Goal: Use online tool/utility: Utilize a website feature to perform a specific function

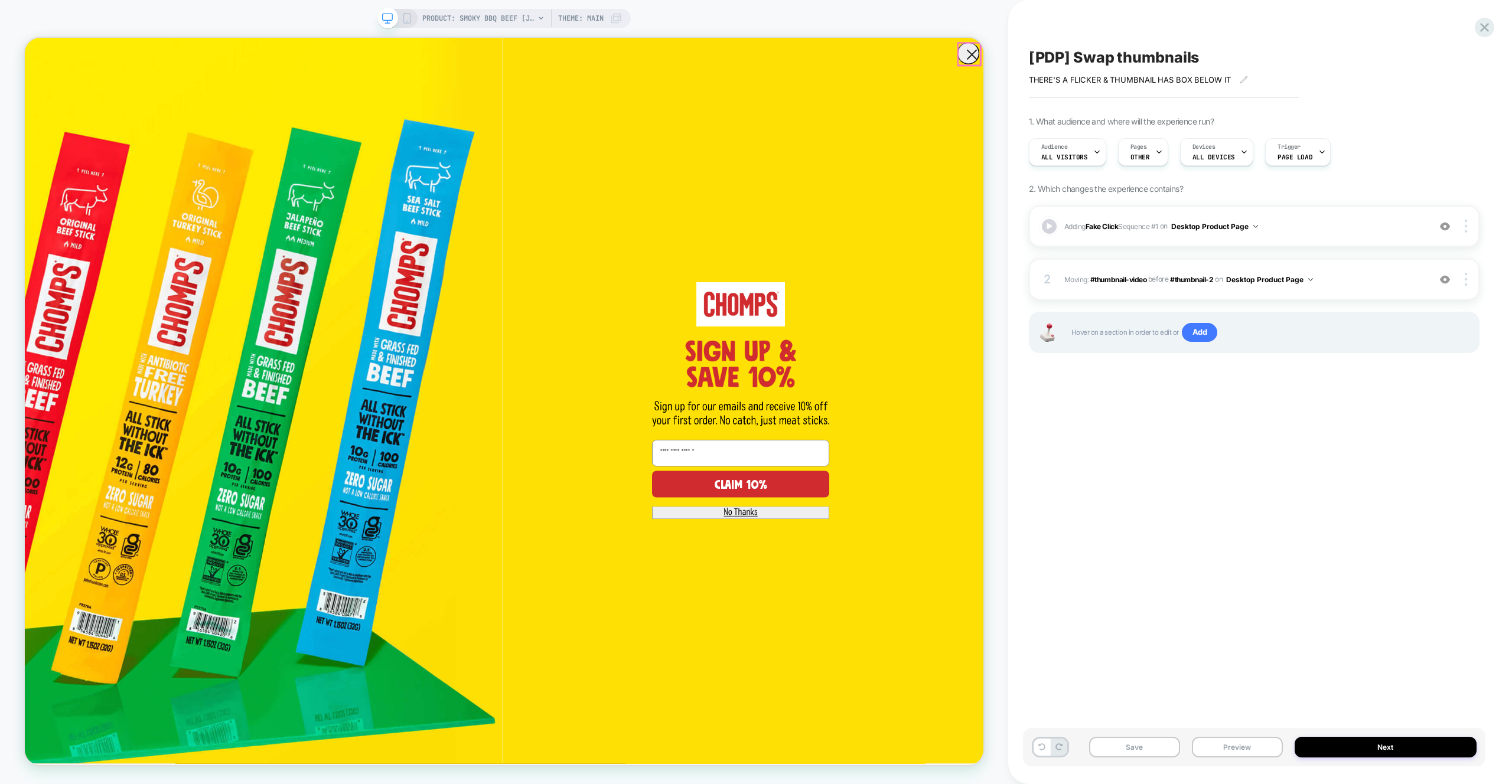
click at [1280, 58] on circle "Close dialog" at bounding box center [1287, 60] width 28 height 28
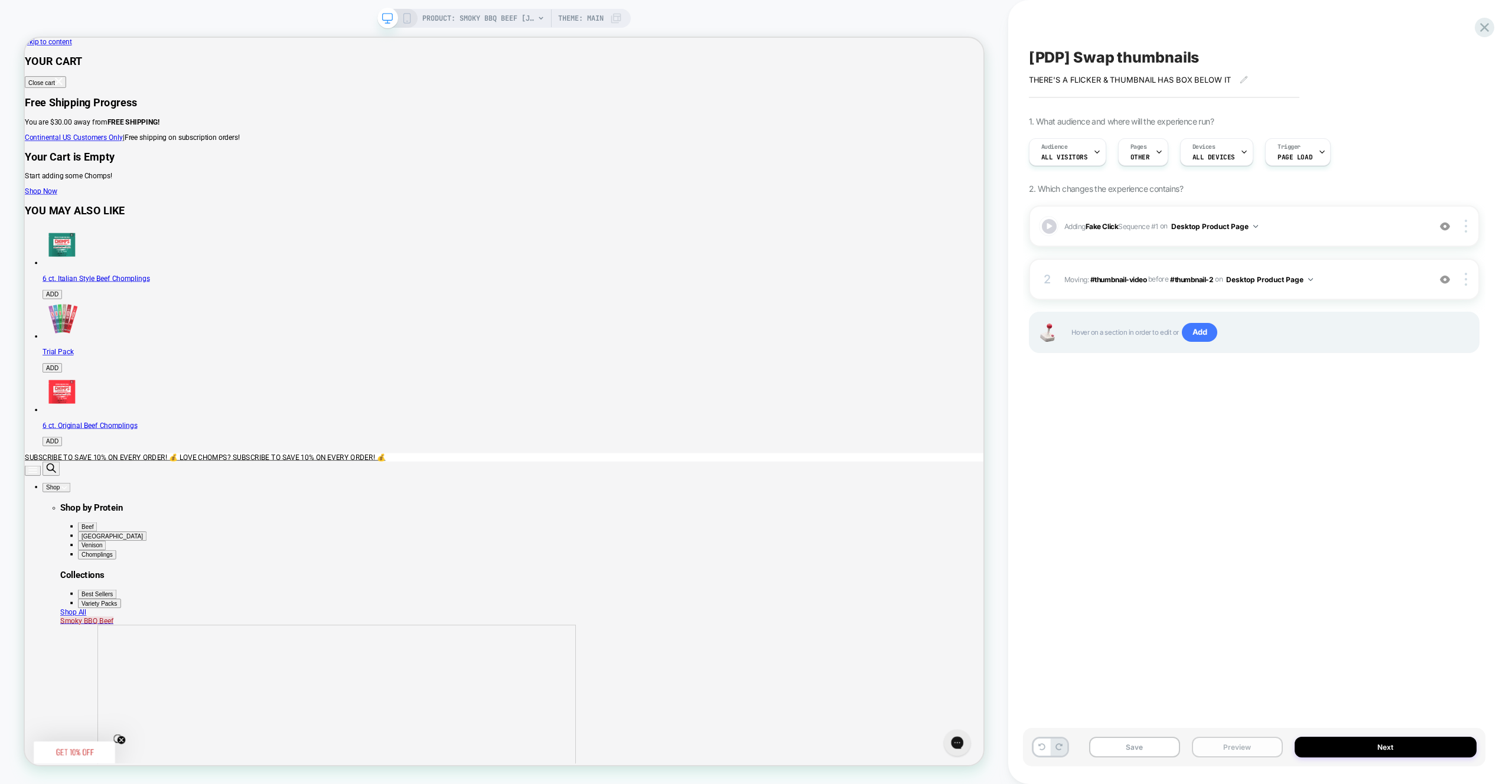
click at [1232, 743] on button "Preview" at bounding box center [1237, 747] width 91 height 20
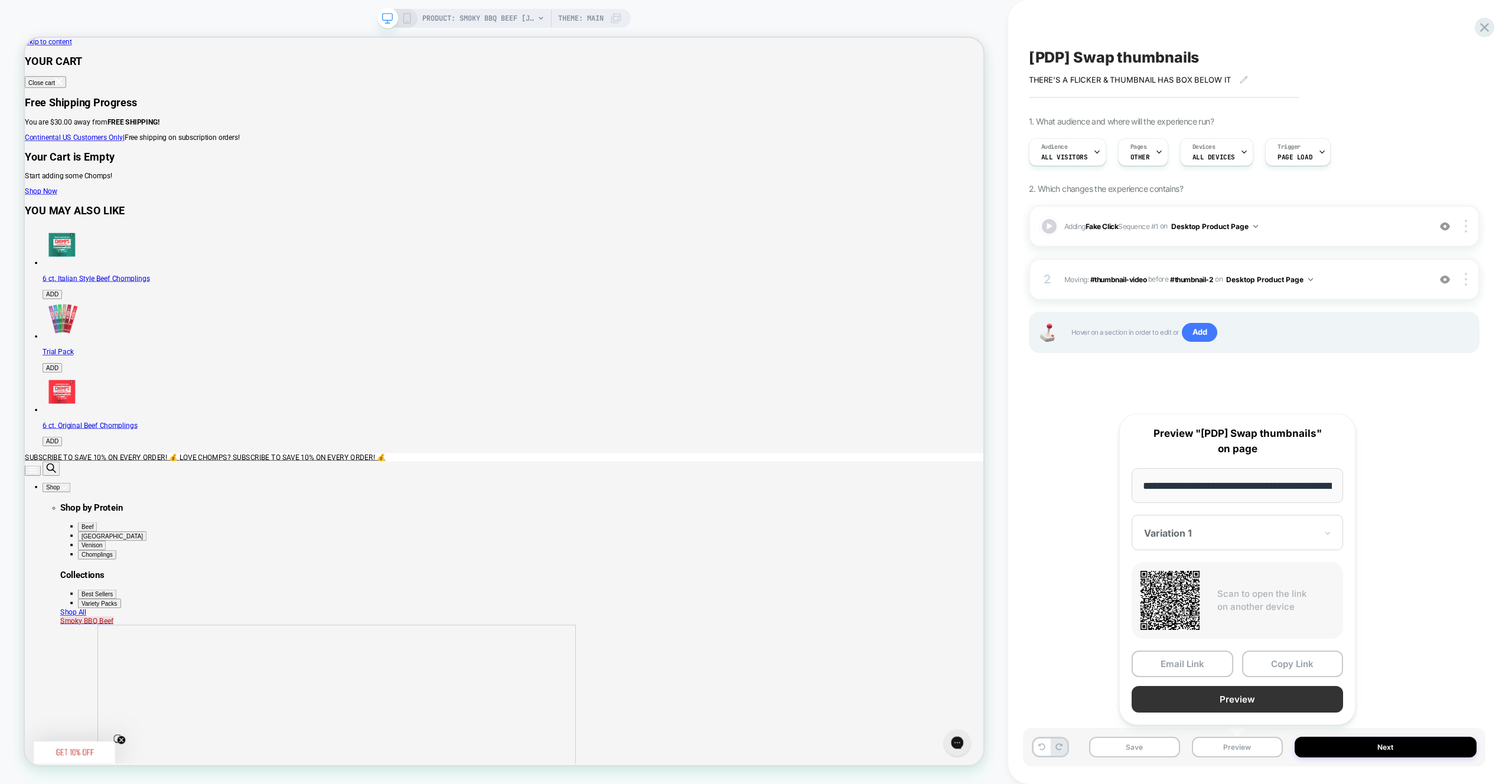
click at [1266, 704] on button "Preview" at bounding box center [1237, 700] width 211 height 26
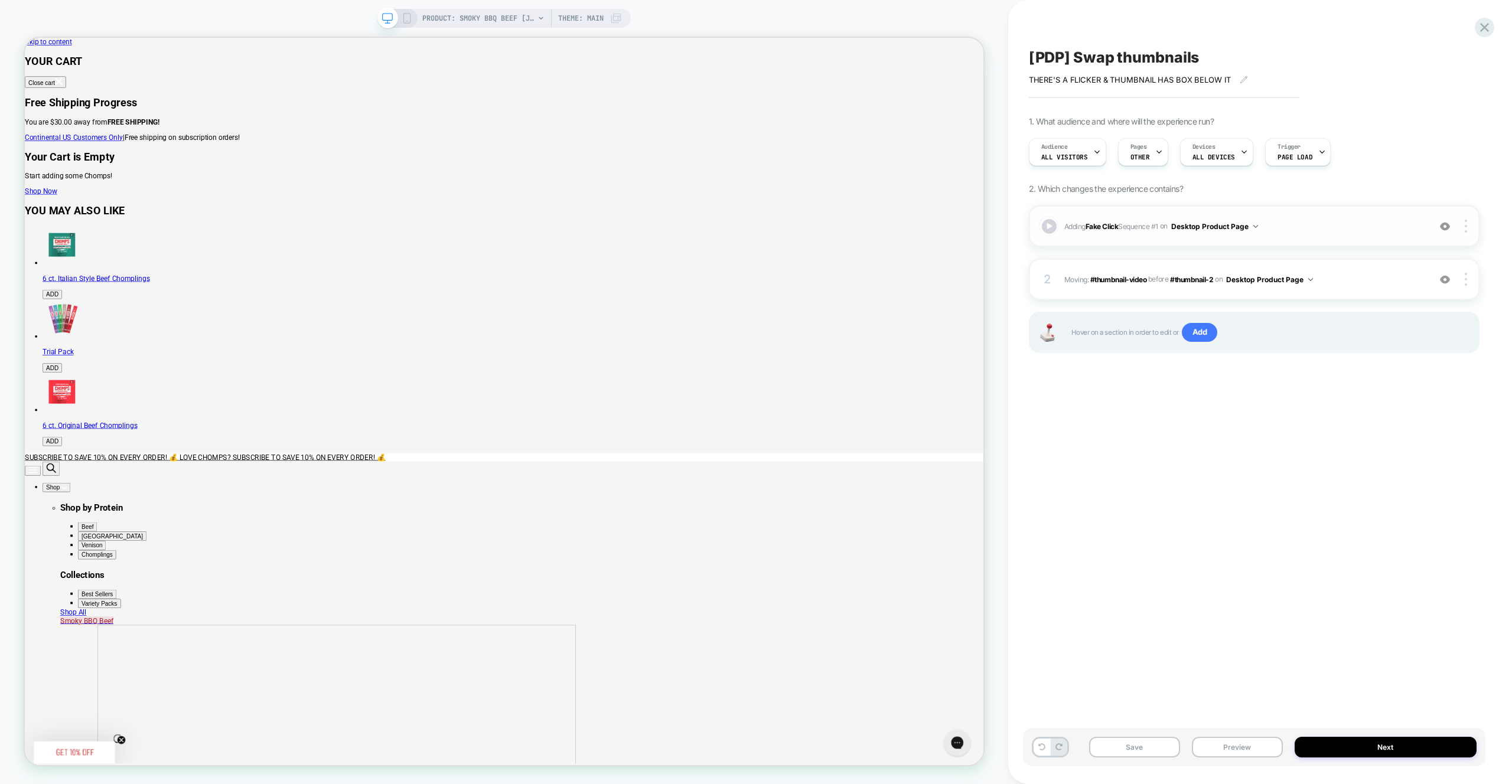
click at [1443, 229] on img at bounding box center [1445, 226] width 10 height 10
click at [1231, 747] on button "Preview" at bounding box center [1237, 747] width 91 height 20
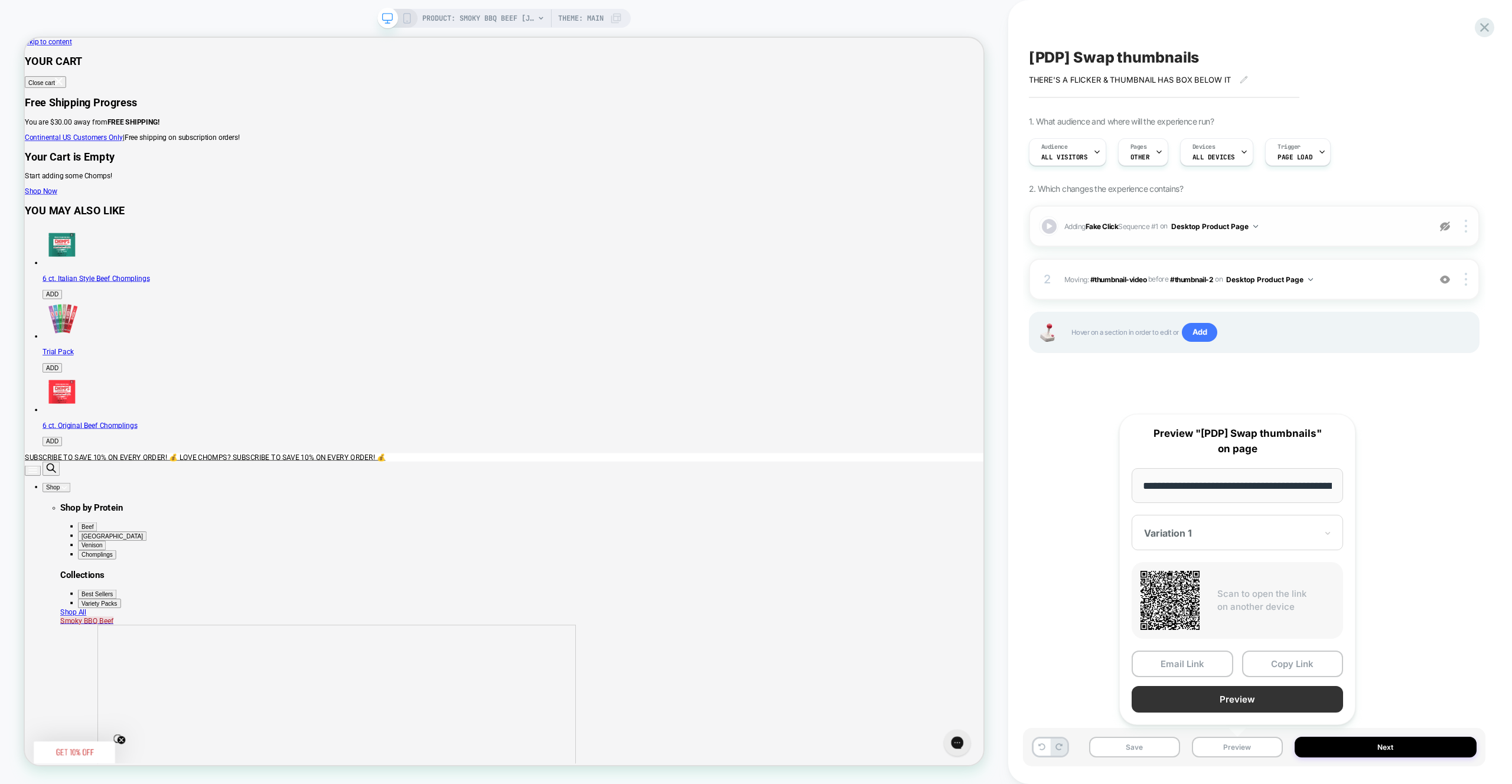
click at [1243, 703] on button "Preview" at bounding box center [1237, 700] width 211 height 26
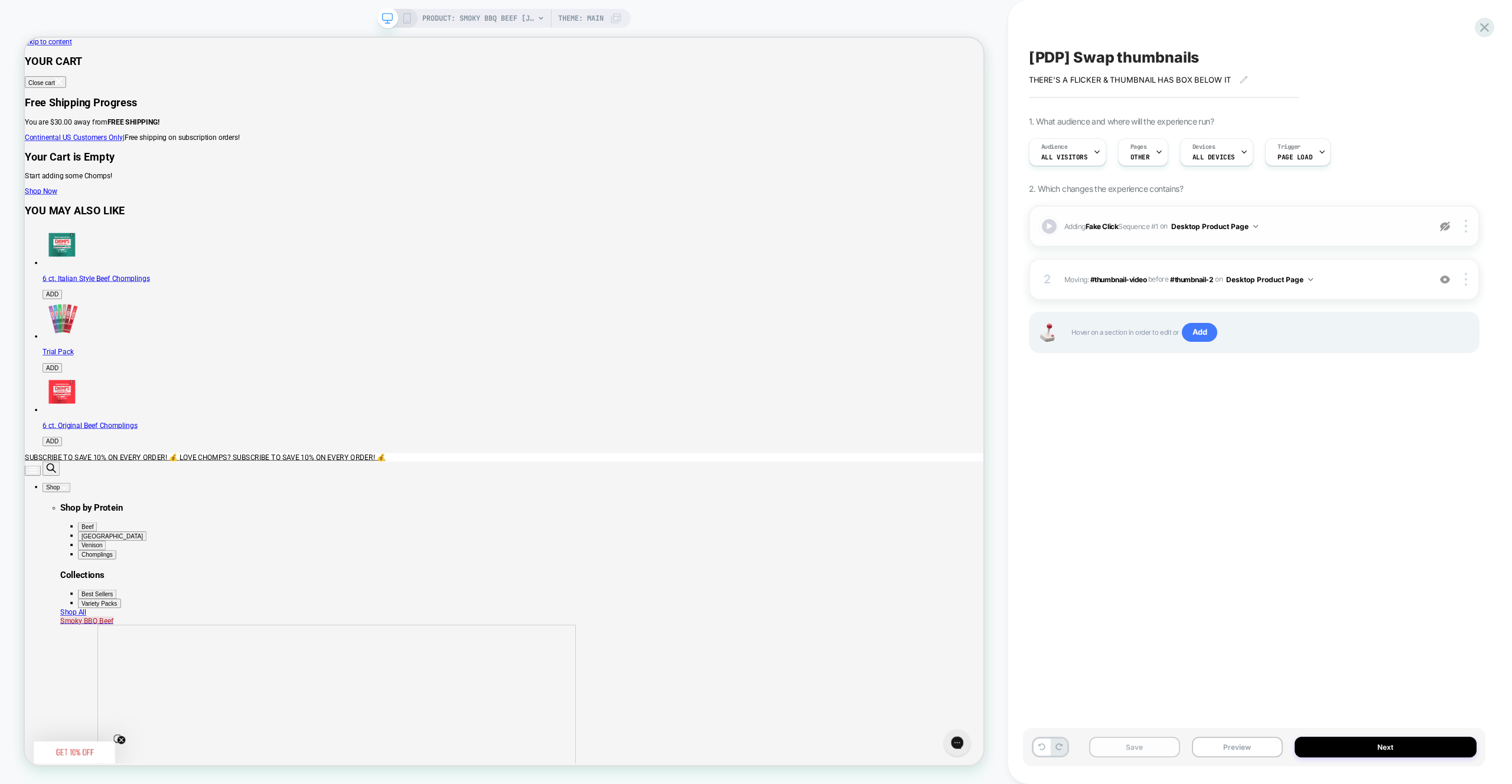
click at [1151, 750] on button "Save" at bounding box center [1134, 747] width 91 height 20
click at [1249, 746] on button "Preview" at bounding box center [1237, 747] width 91 height 20
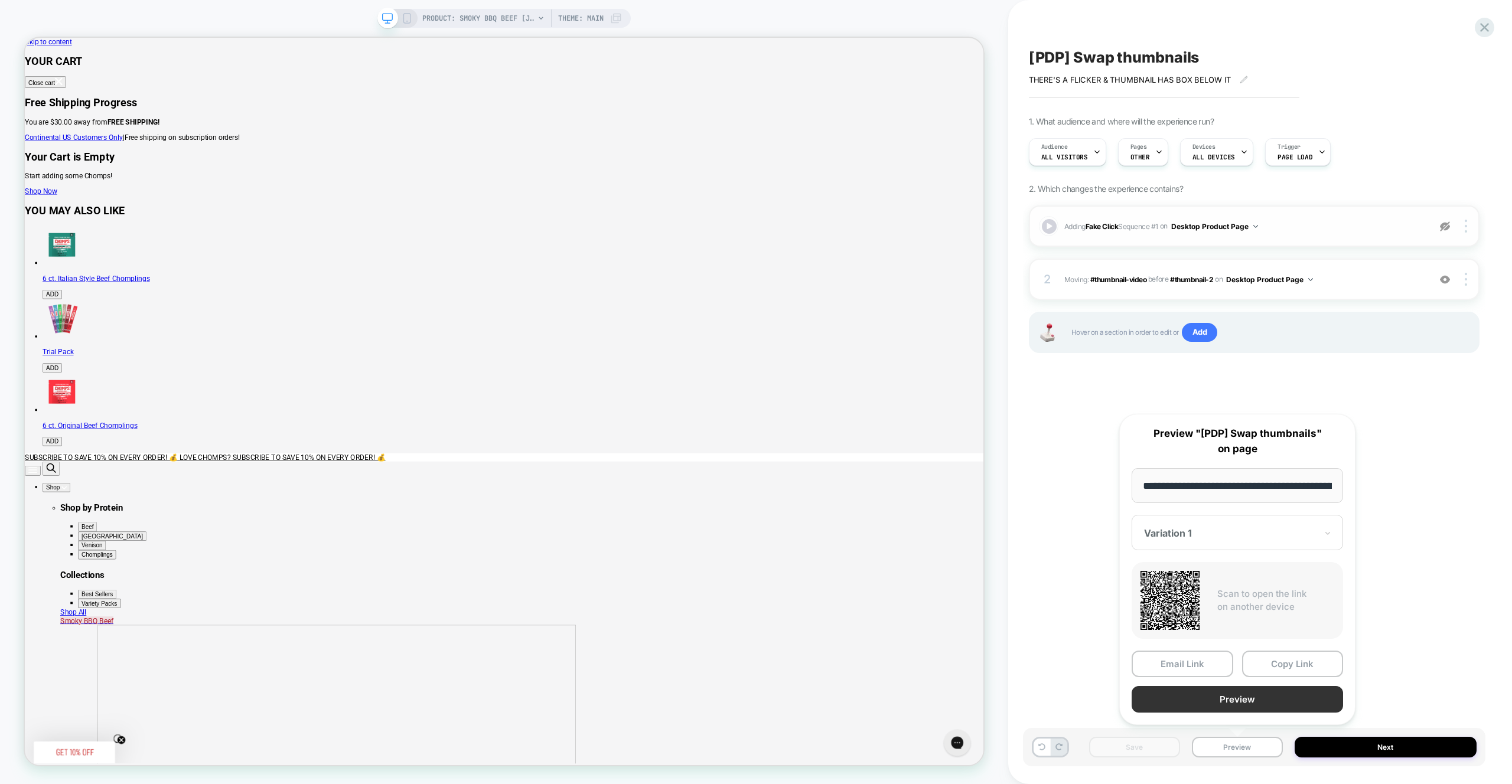
click at [1234, 698] on button "Preview" at bounding box center [1237, 700] width 211 height 26
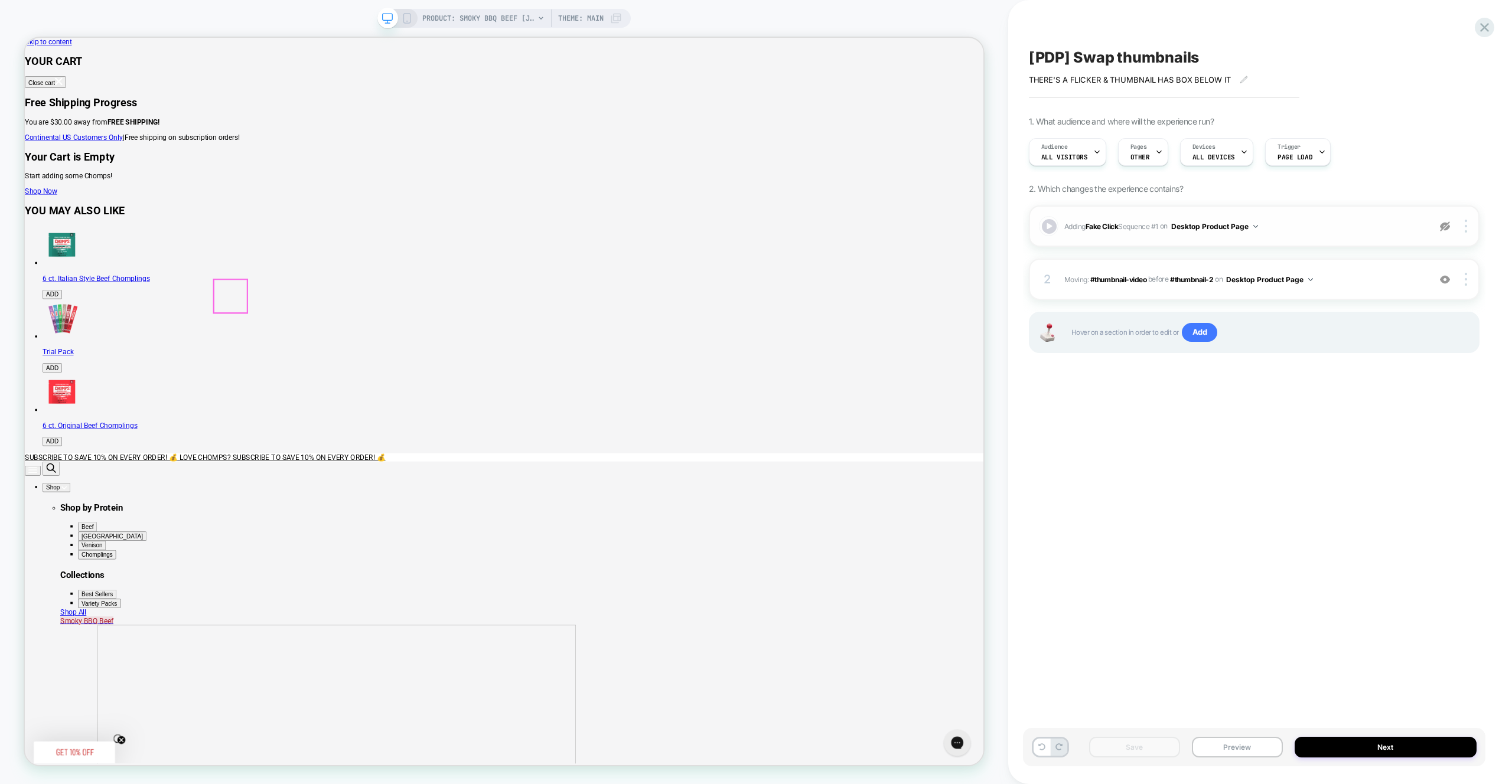
click at [1250, 748] on button "Preview" at bounding box center [1237, 747] width 91 height 20
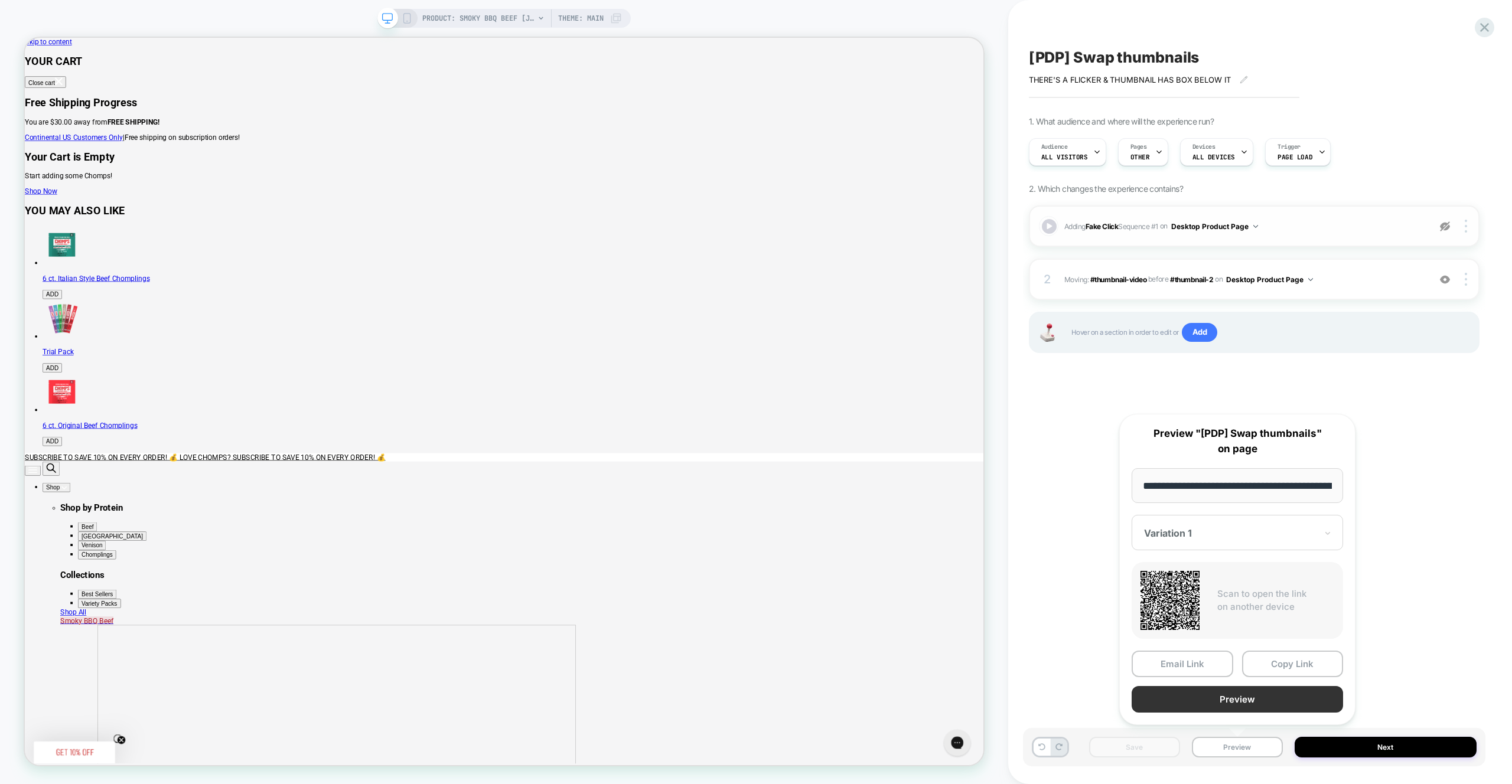
click at [1252, 708] on button "Preview" at bounding box center [1237, 700] width 211 height 26
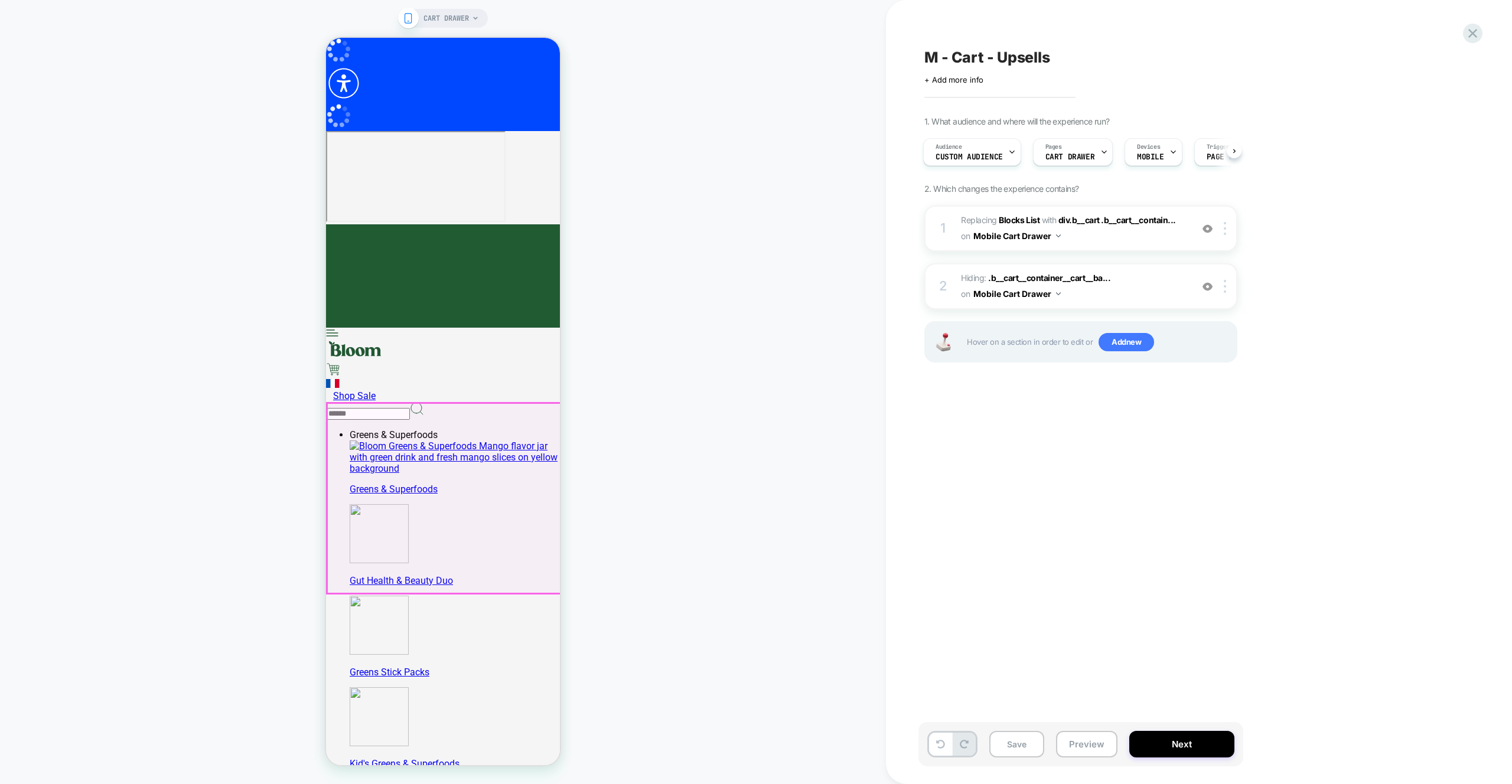
click at [678, 472] on div "CART DRAWER" at bounding box center [443, 392] width 886 height 761
click at [1467, 40] on icon at bounding box center [1472, 33] width 16 height 16
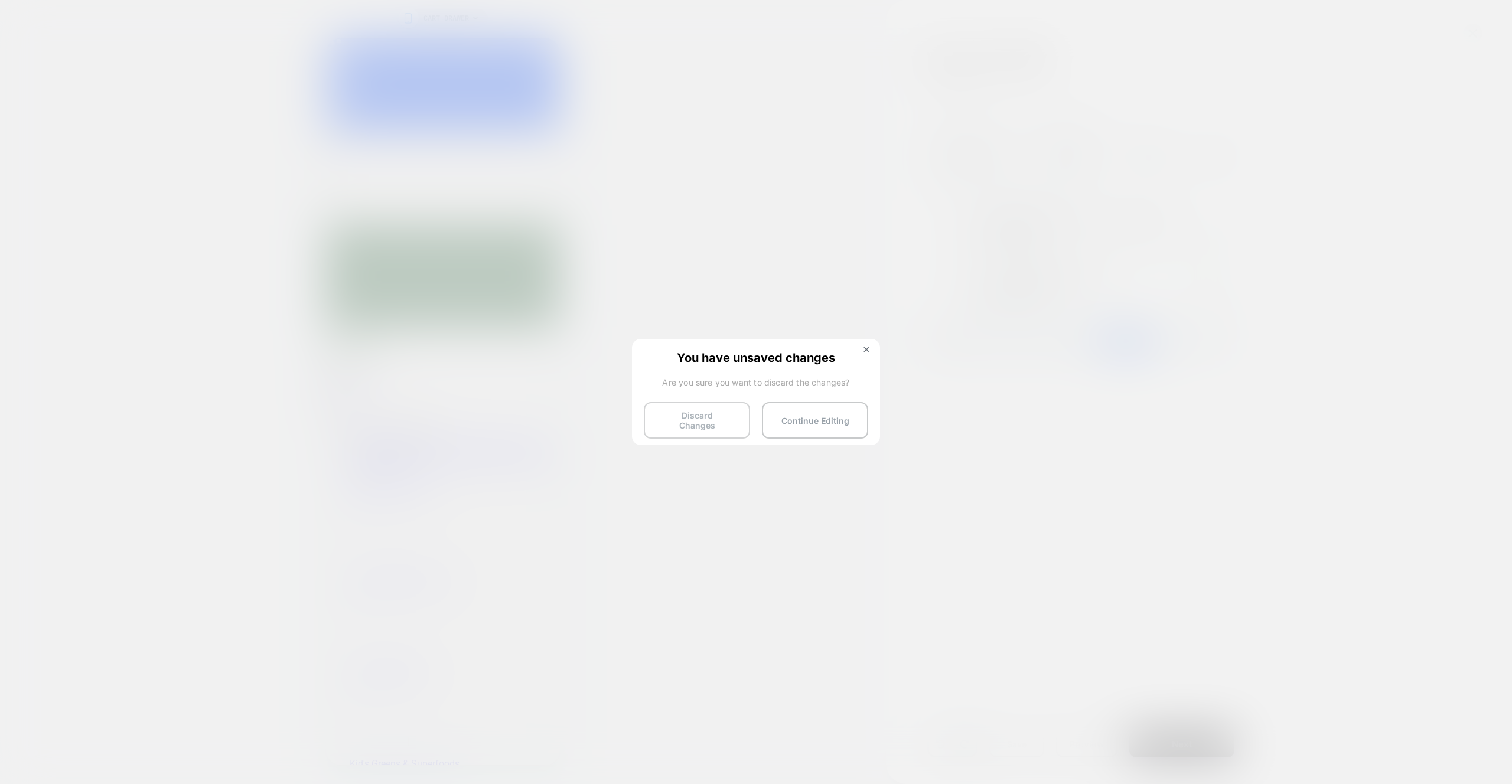
click at [703, 420] on button "Discard Changes" at bounding box center [697, 420] width 107 height 37
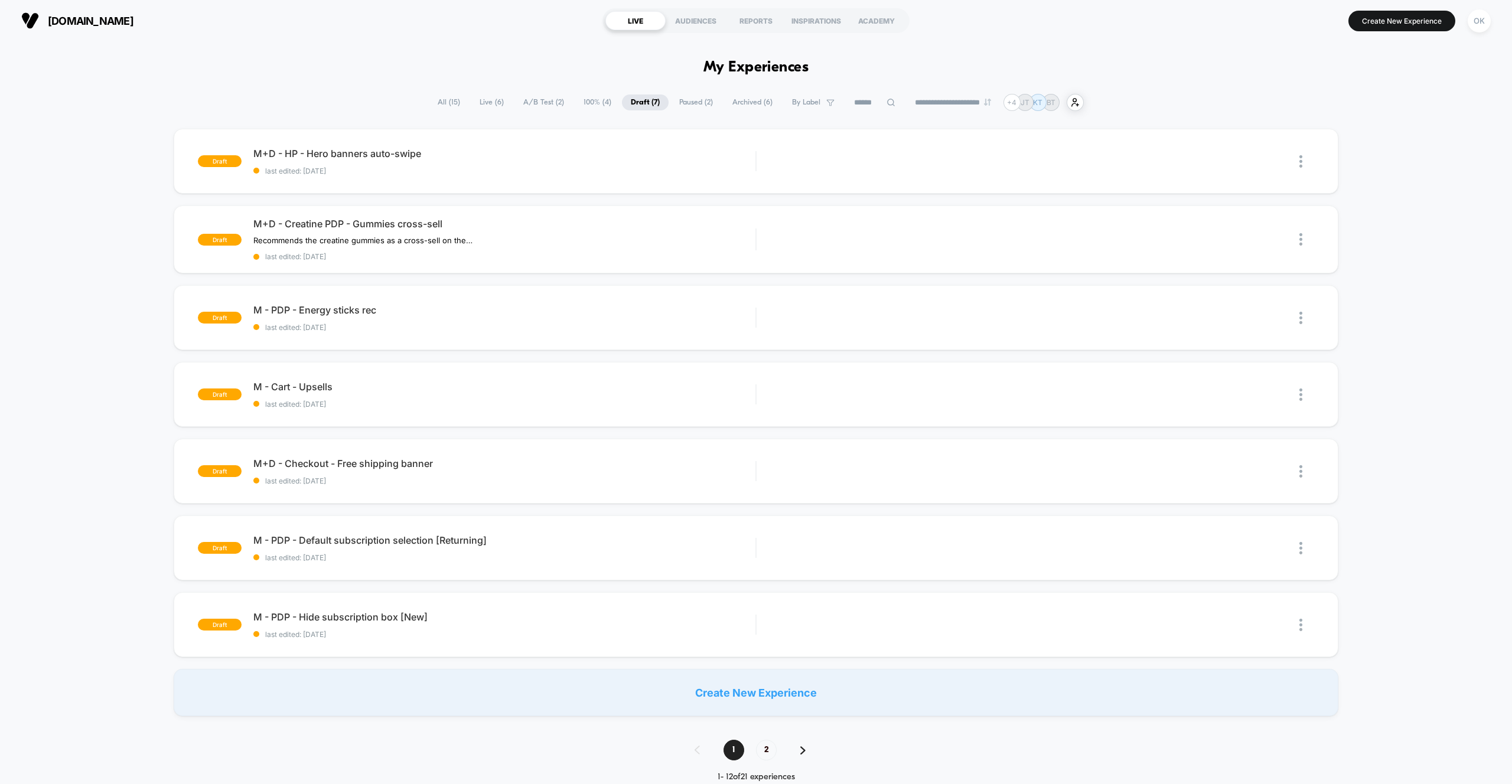
click at [1436, 373] on div "draft M+D - HP - Hero banners auto-swipe last edited: 9/9/2025 Edit Duplicate P…" at bounding box center [756, 423] width 1512 height 588
click at [1409, 337] on div "draft M+D - HP - Hero banners auto-swipe last edited: 9/9/2025 Edit Duplicate P…" at bounding box center [756, 423] width 1512 height 588
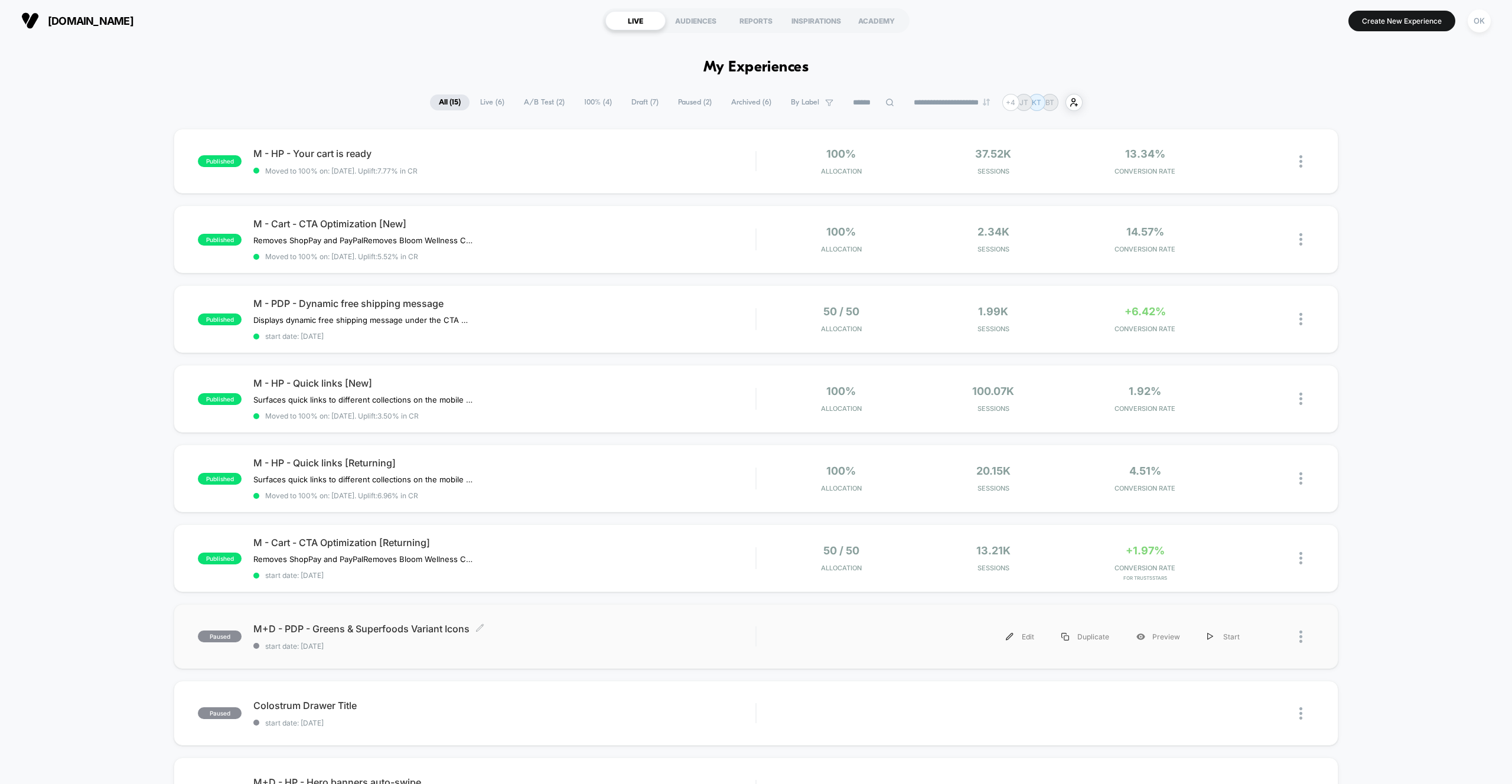
click at [418, 648] on span "start date: [DATE]" at bounding box center [505, 646] width 502 height 9
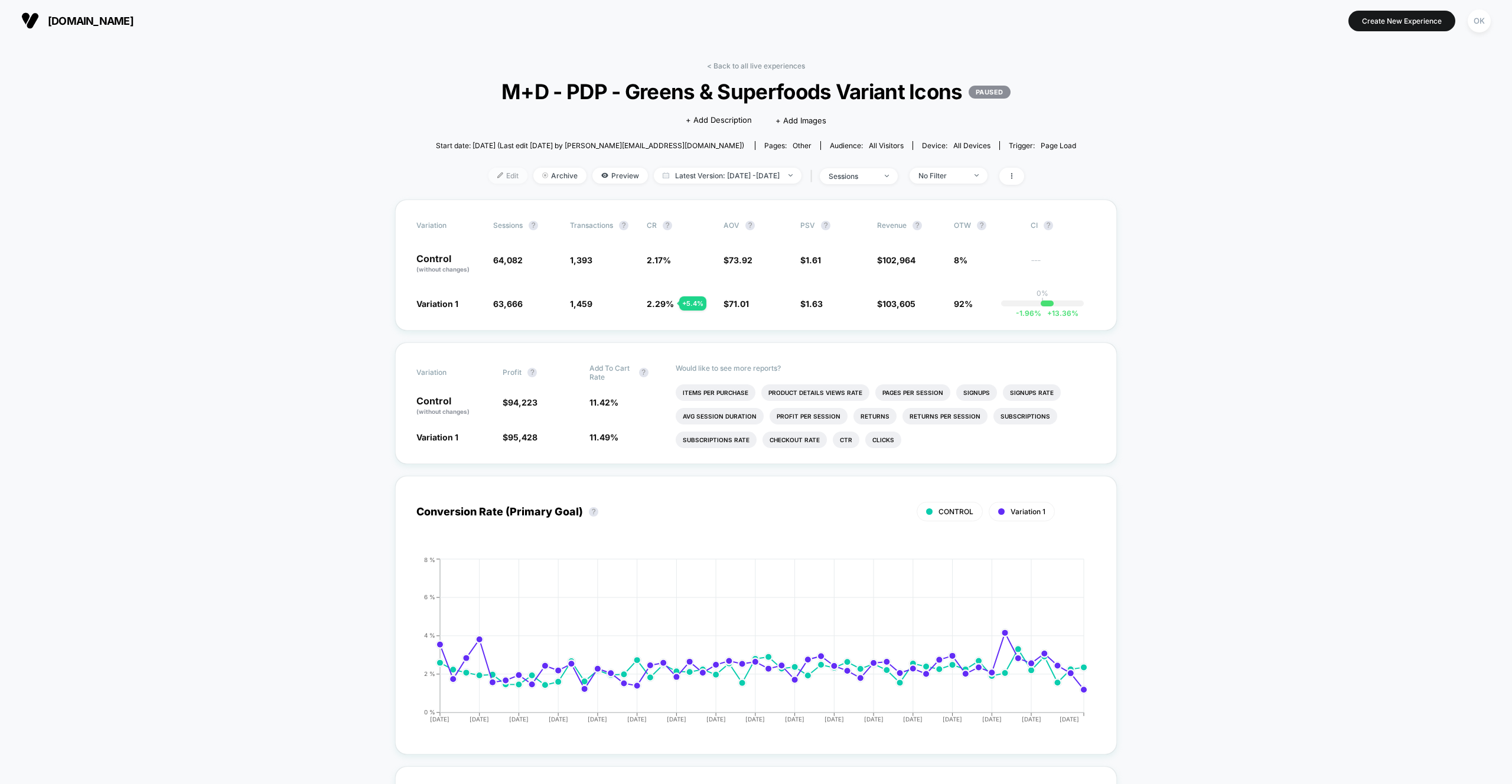
click at [490, 179] on span "Edit" at bounding box center [508, 176] width 39 height 16
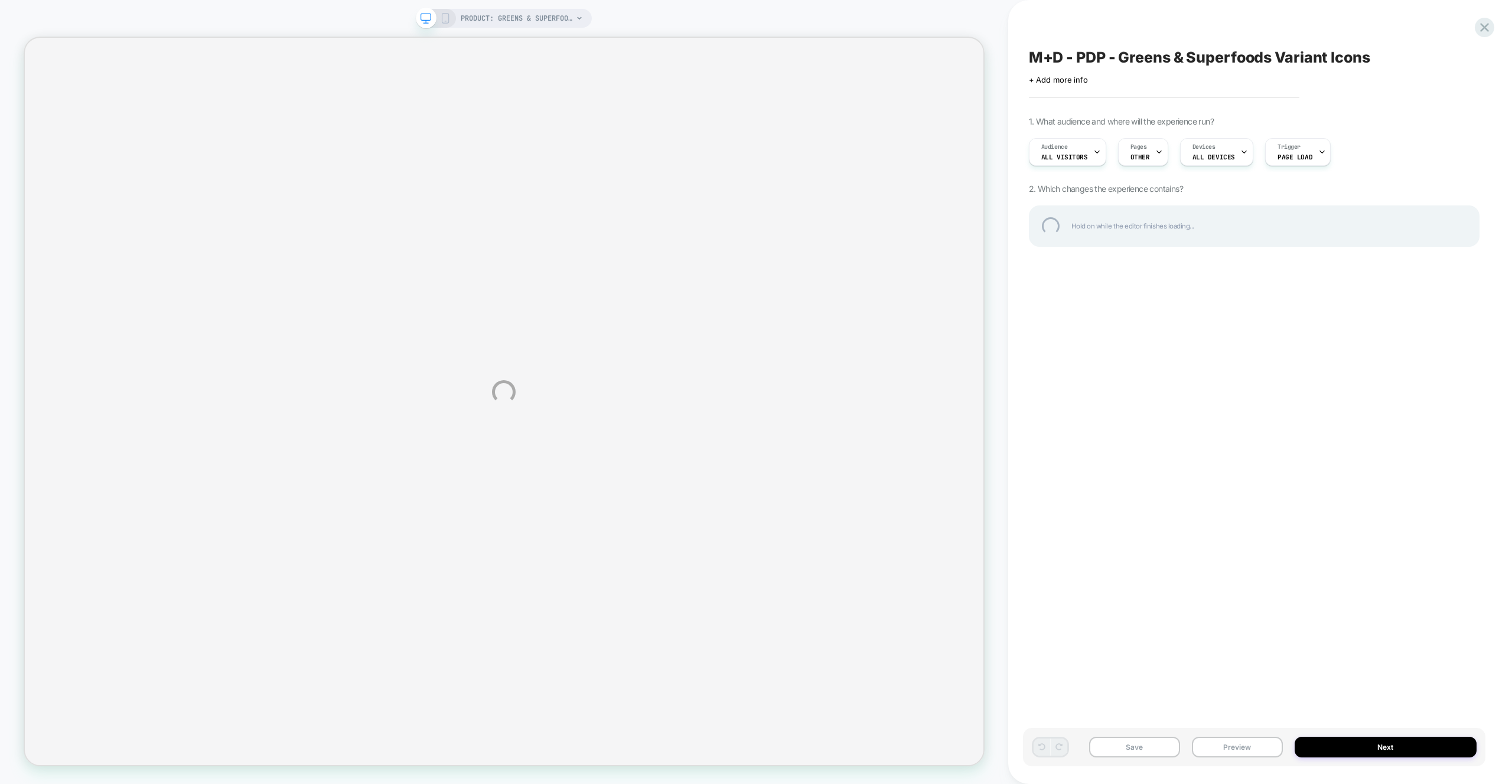
click at [1237, 747] on div "PRODUCT: Greens & Superfoods PRODUCT: Greens & Superfoods M+D - PDP - Greens & …" at bounding box center [756, 392] width 1512 height 784
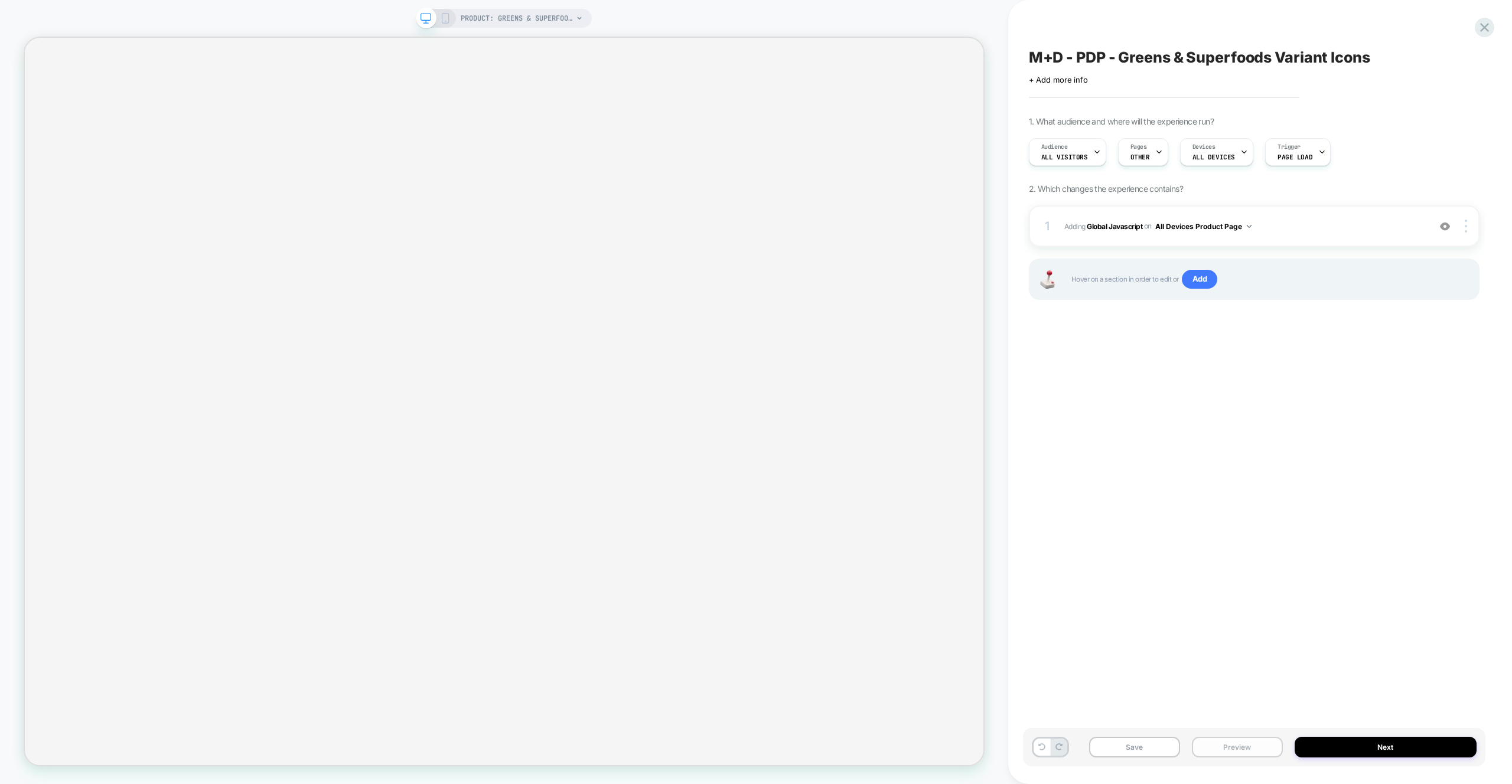
click at [1230, 748] on button "Preview" at bounding box center [1237, 747] width 91 height 20
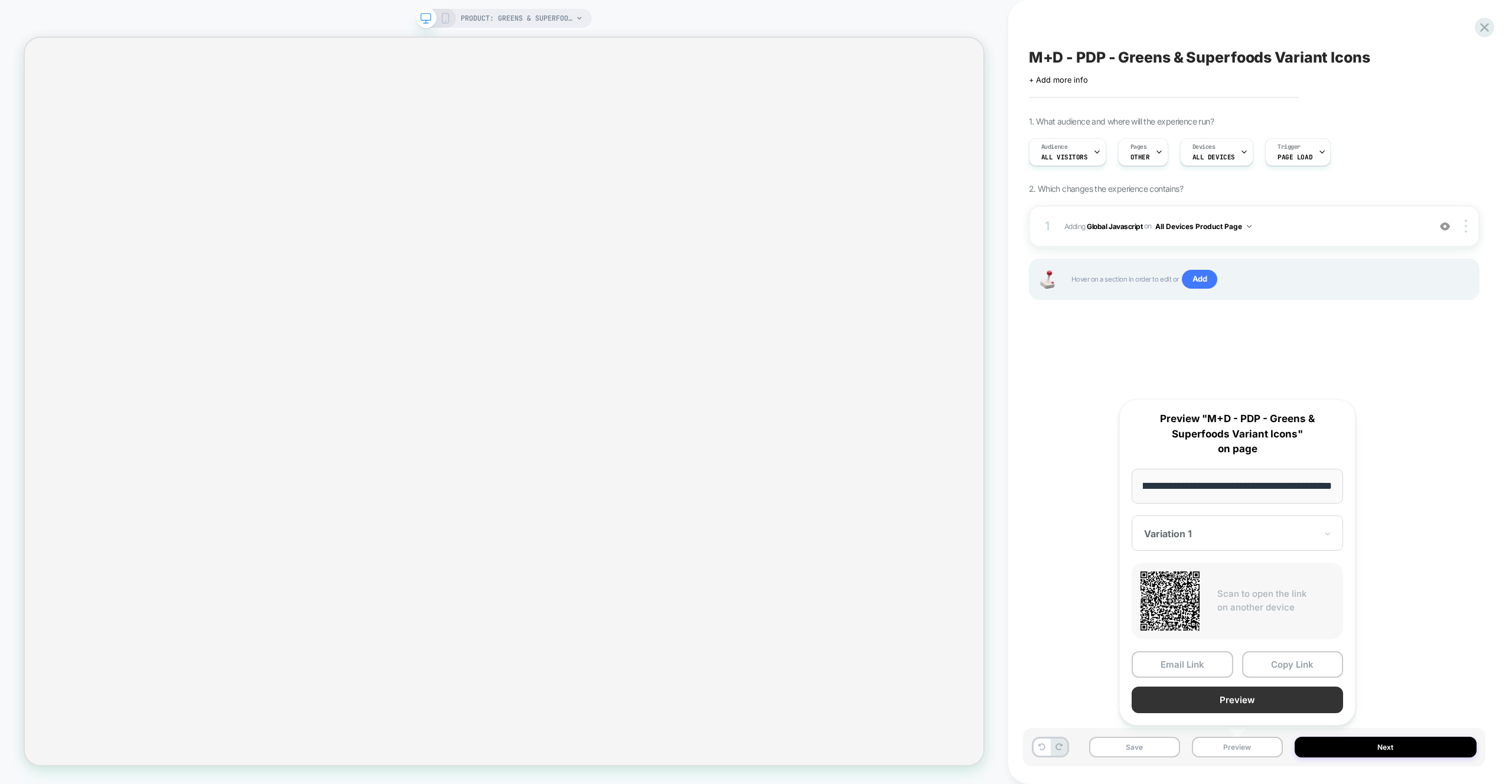
click at [1216, 700] on button "Preview" at bounding box center [1237, 700] width 211 height 26
